Goal: Transaction & Acquisition: Book appointment/travel/reservation

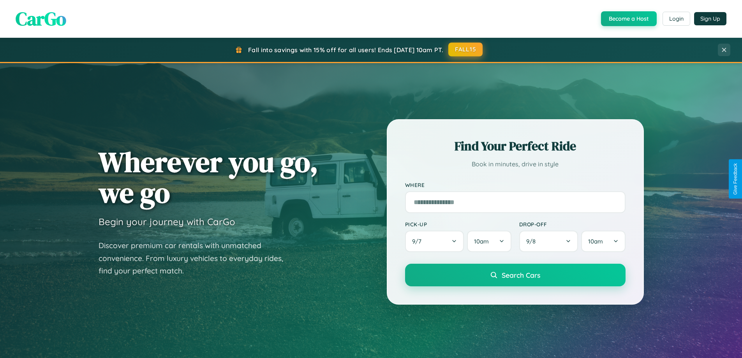
click at [466, 50] on button "FALL15" at bounding box center [465, 49] width 34 height 14
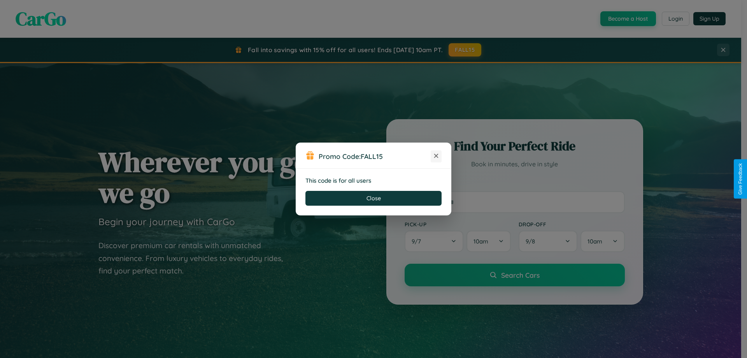
click at [436, 156] on icon at bounding box center [437, 156] width 8 height 8
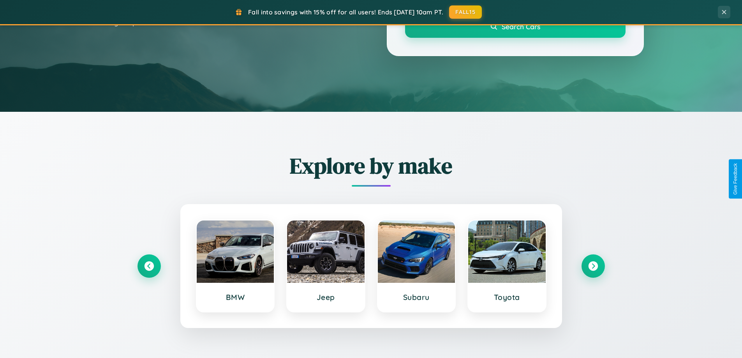
scroll to position [336, 0]
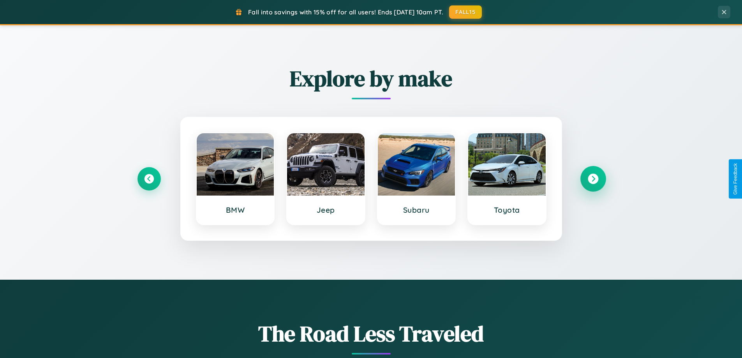
click at [593, 179] on icon at bounding box center [592, 179] width 11 height 11
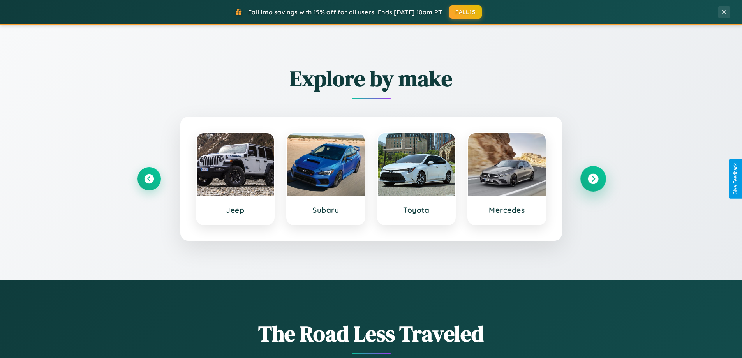
click at [593, 179] on icon at bounding box center [592, 179] width 11 height 11
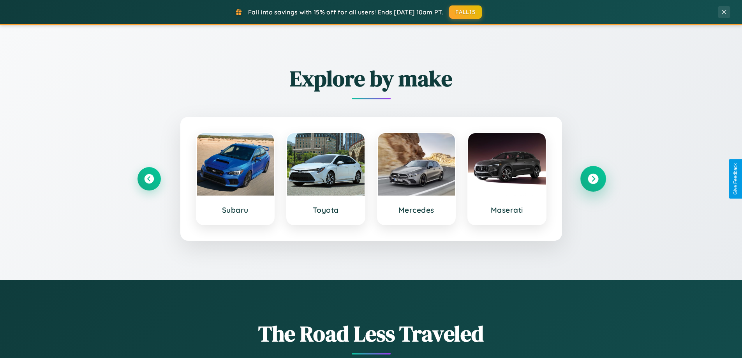
click at [593, 179] on icon at bounding box center [592, 179] width 11 height 11
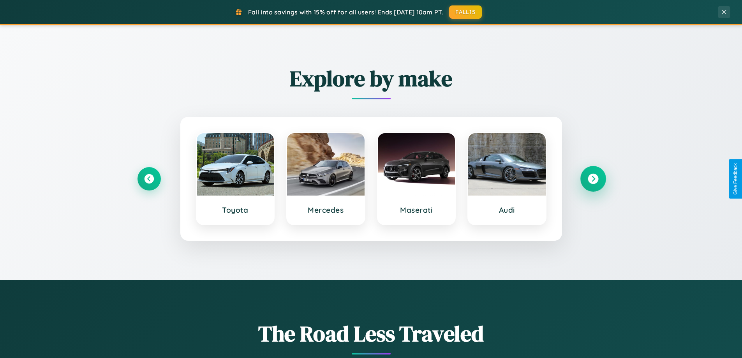
scroll to position [1251, 0]
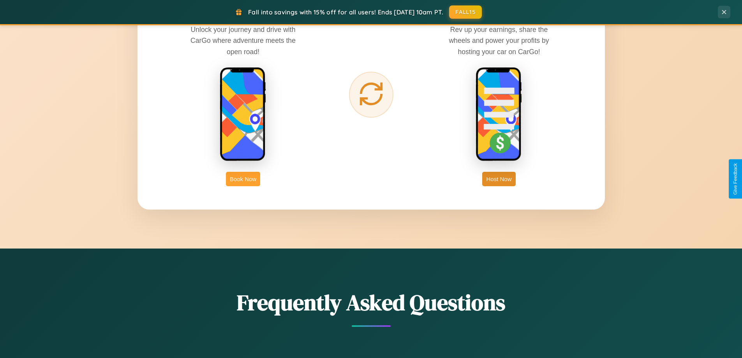
click at [243, 179] on button "Book Now" at bounding box center [243, 179] width 34 height 14
